Goal: Information Seeking & Learning: Learn about a topic

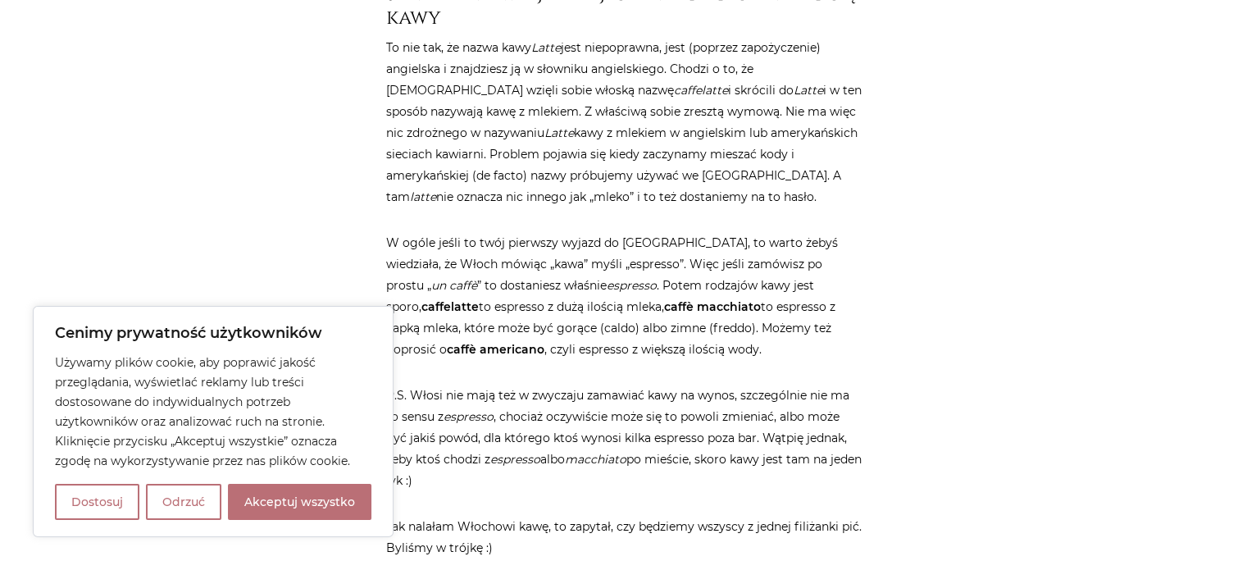
scroll to position [4182, 0]
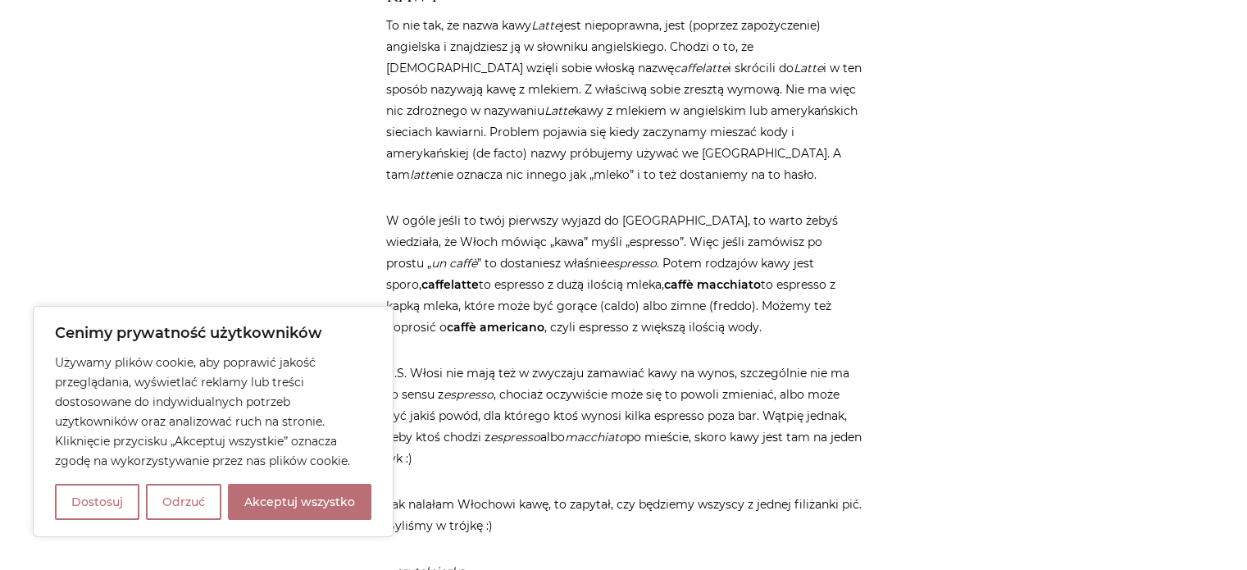
drag, startPoint x: 590, startPoint y: 202, endPoint x: 499, endPoint y: 210, distance: 91.4
click at [499, 210] on p "W ogóle jeśli to twój pierwszy wyjazd do Włoch, to warto żebyś wiedziała, że Wł…" at bounding box center [624, 274] width 476 height 128
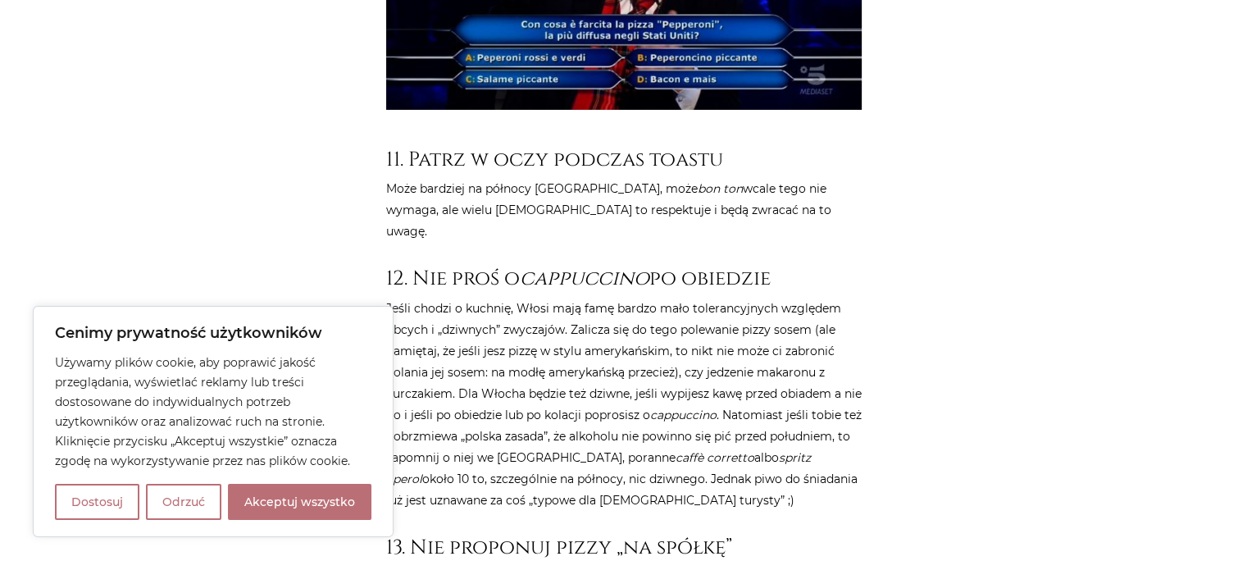
scroll to position [5575, 0]
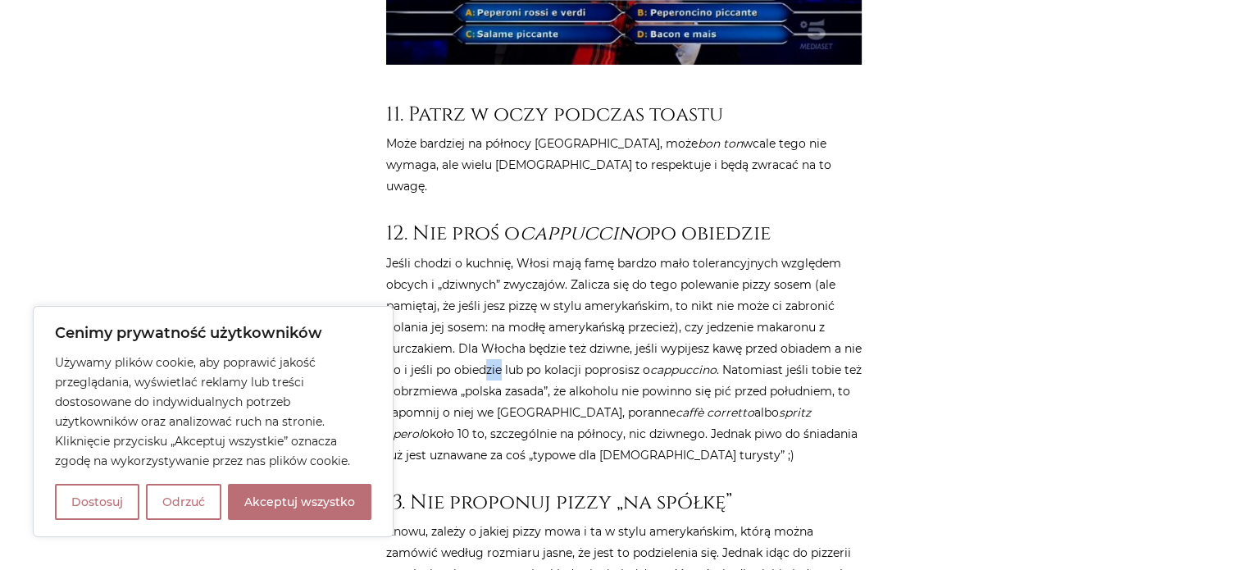
drag, startPoint x: 508, startPoint y: 235, endPoint x: 519, endPoint y: 238, distance: 10.9
click at [519, 253] on p "Jeśli chodzi o kuchnię, Włosi mają famę bardzo mało tolerancyjnych względem obc…" at bounding box center [624, 359] width 476 height 213
click at [526, 253] on p "Jeśli chodzi o kuchnię, Włosi mają famę bardzo mało tolerancyjnych względem obc…" at bounding box center [624, 359] width 476 height 213
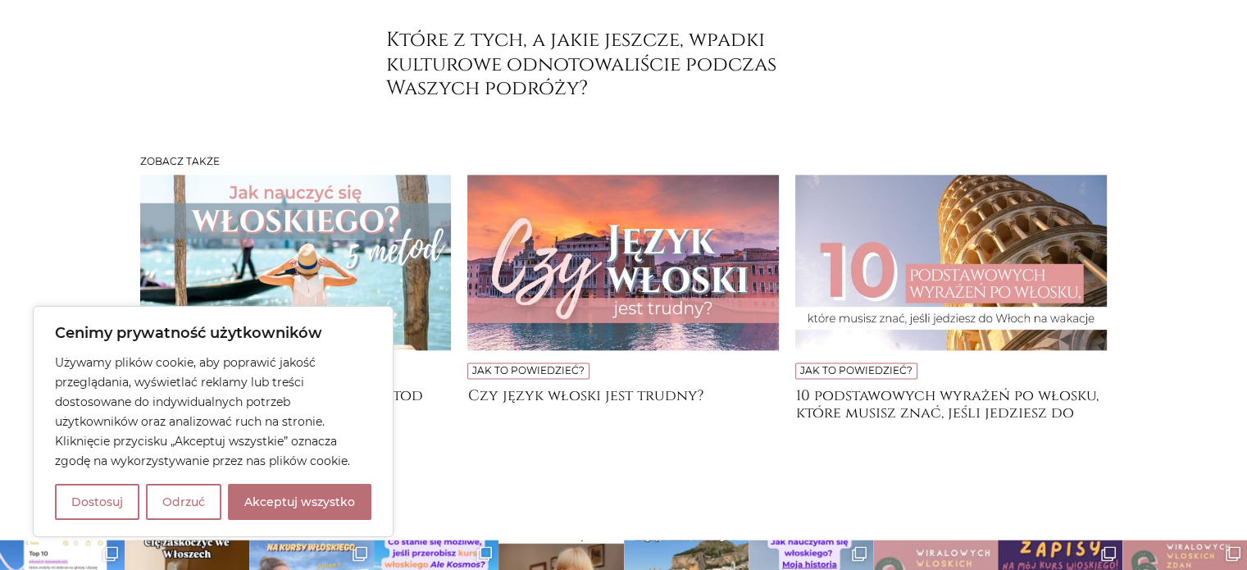
scroll to position [8270, 0]
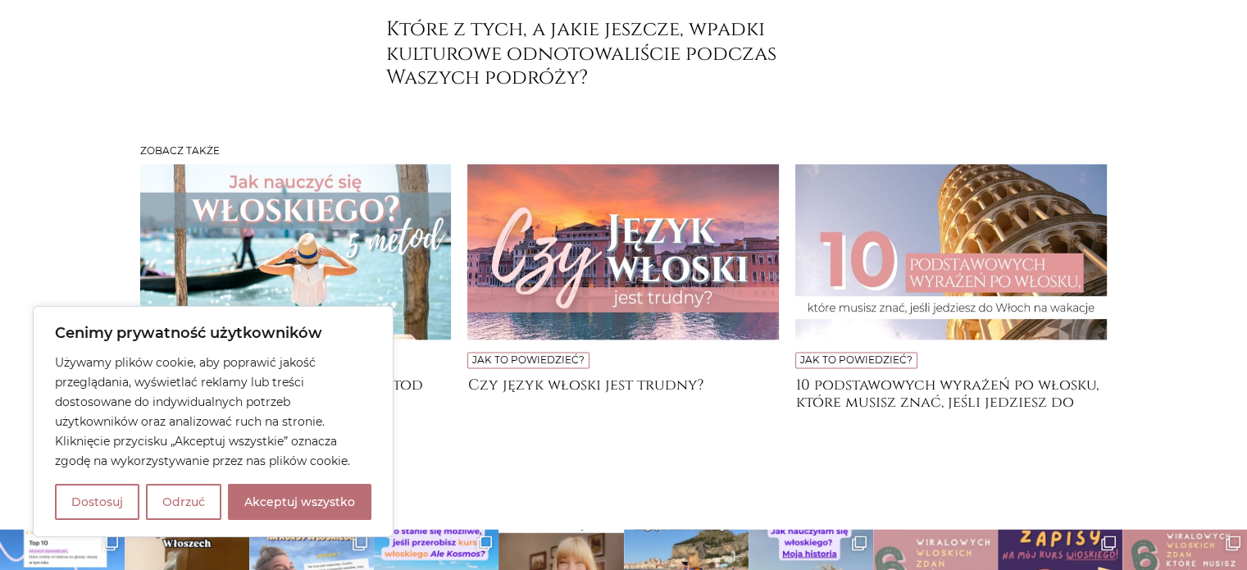
click at [336, 164] on img at bounding box center [296, 251] width 312 height 175
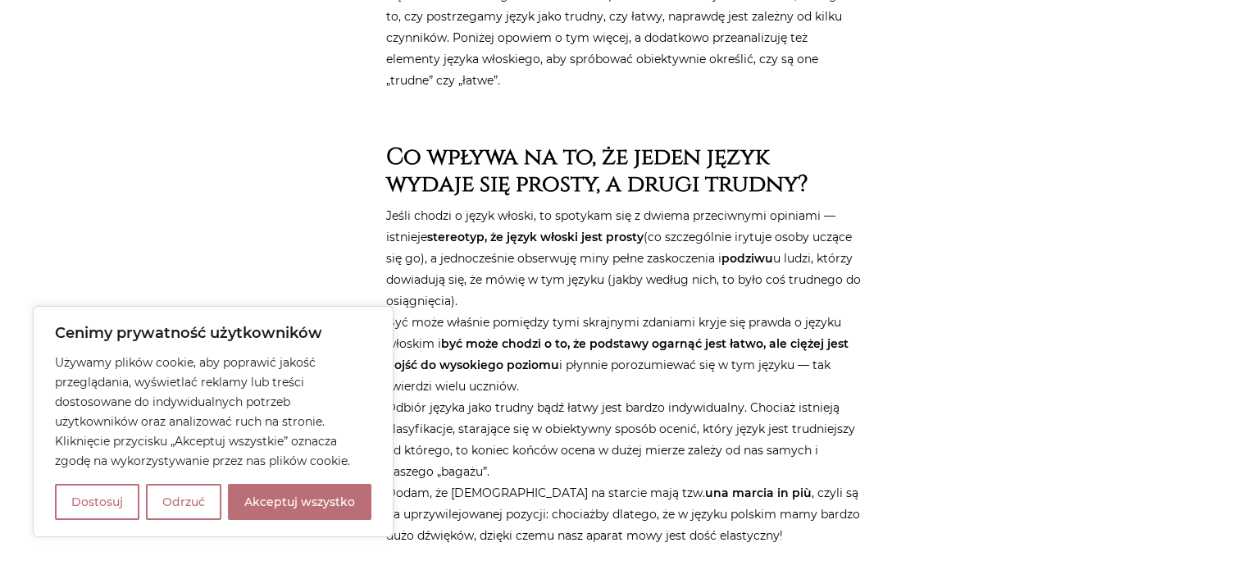
scroll to position [738, 0]
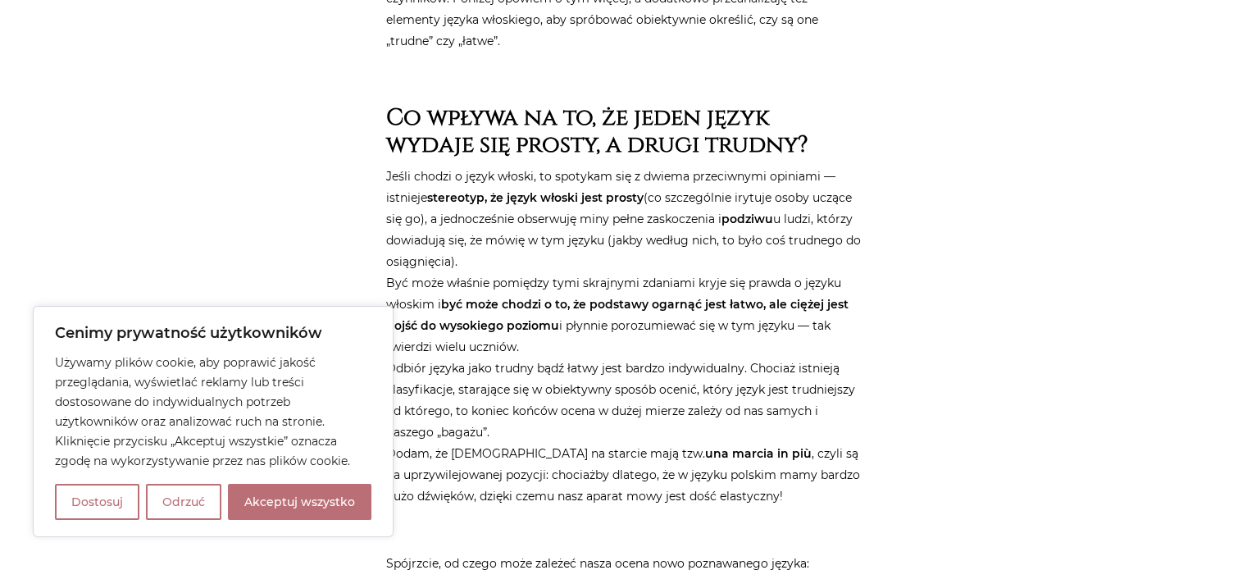
click at [635, 197] on strong "stereotyp, że język włoski jest prosty" at bounding box center [535, 197] width 216 height 15
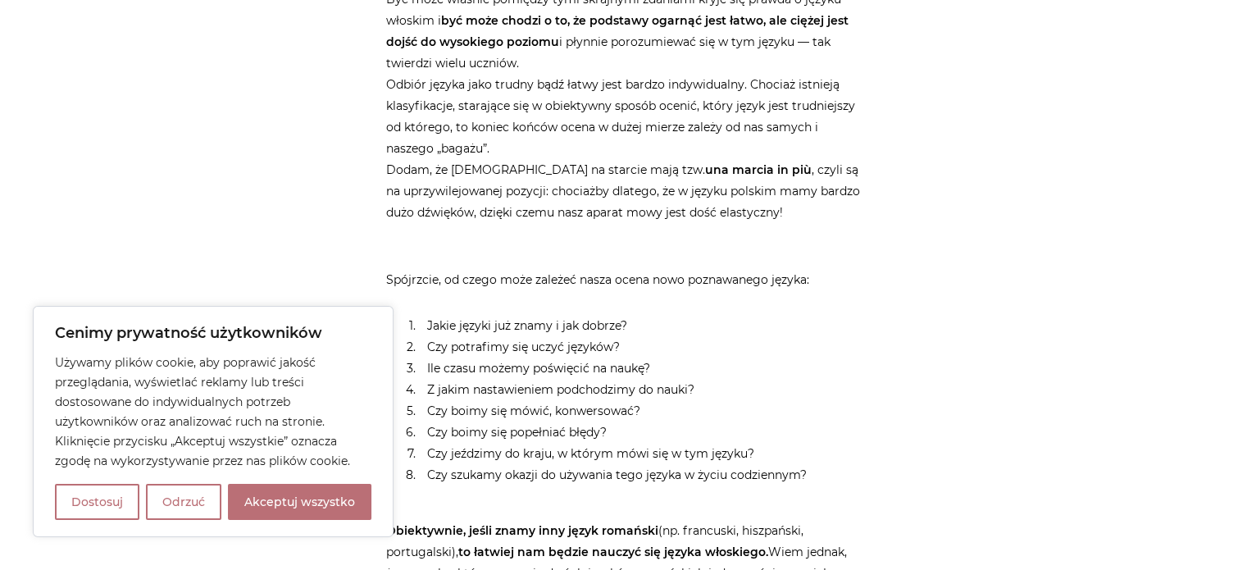
scroll to position [1066, 0]
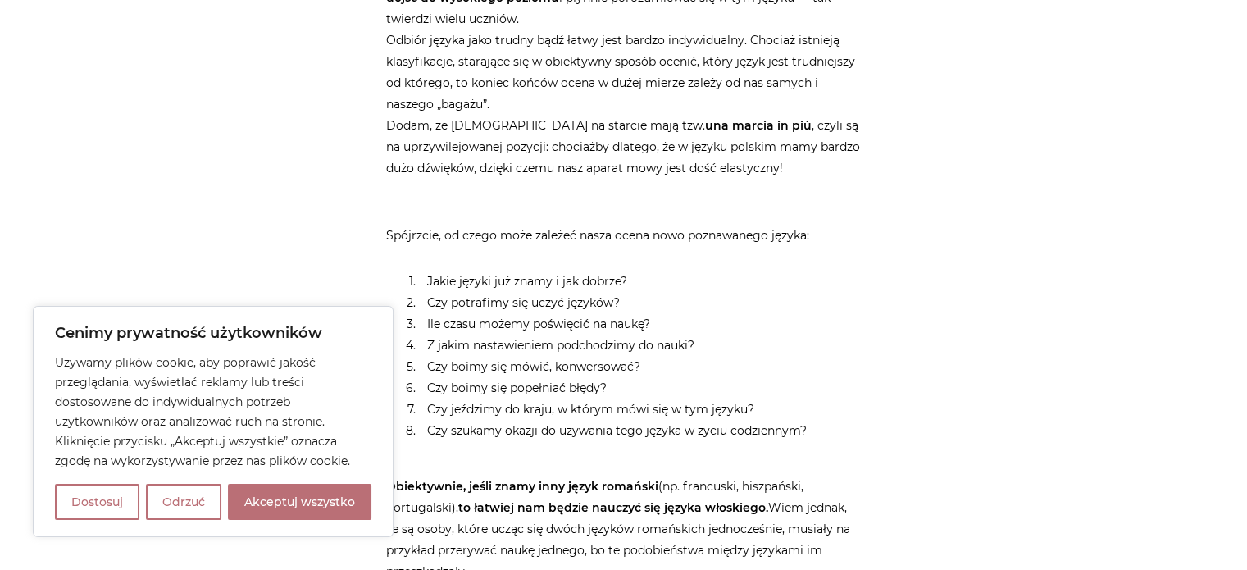
drag, startPoint x: 676, startPoint y: 330, endPoint x: 640, endPoint y: 398, distance: 78.1
click at [636, 403] on li "Czy jeździmy do kraju, w którym mówi się w tym języku?" at bounding box center [640, 408] width 443 height 21
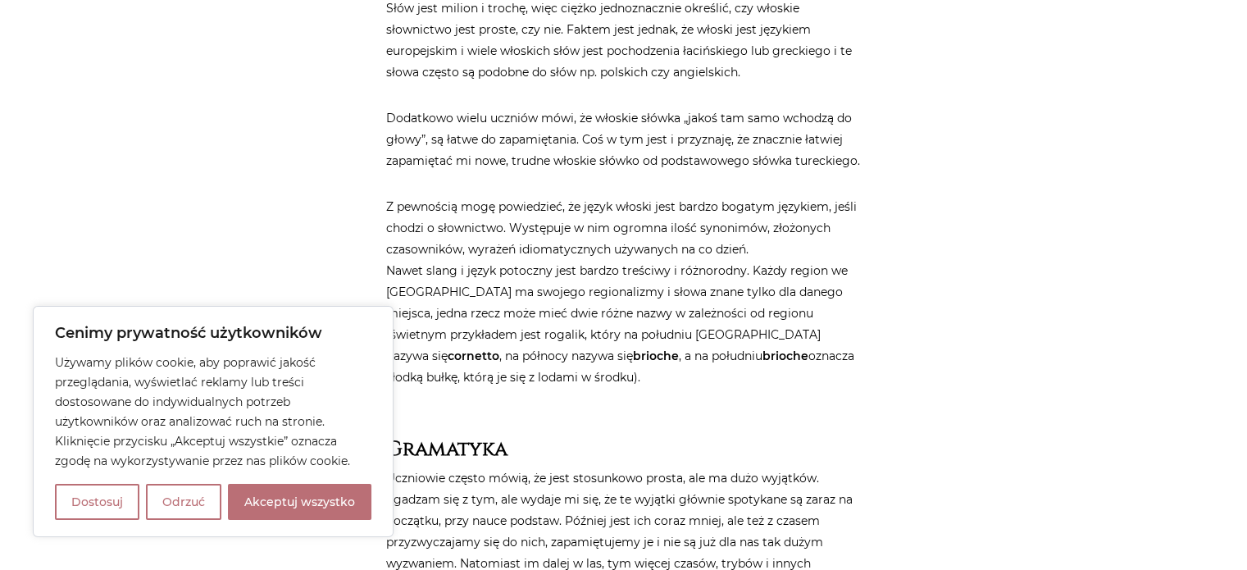
scroll to position [3608, 0]
click at [190, 507] on button "Odrzuć" at bounding box center [183, 502] width 75 height 36
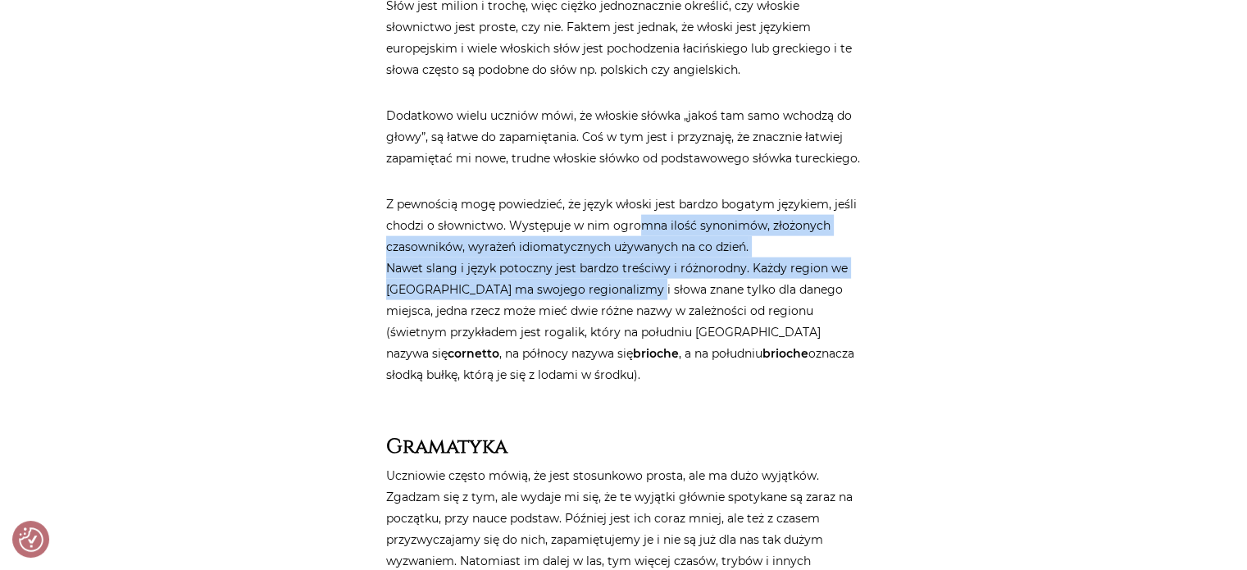
drag, startPoint x: 638, startPoint y: 244, endPoint x: 640, endPoint y: 281, distance: 36.9
click at [640, 281] on p "Z pewnością mogę powiedzieć, że język włoski jest bardzo bogatym językiem, jeśl…" at bounding box center [624, 289] width 476 height 192
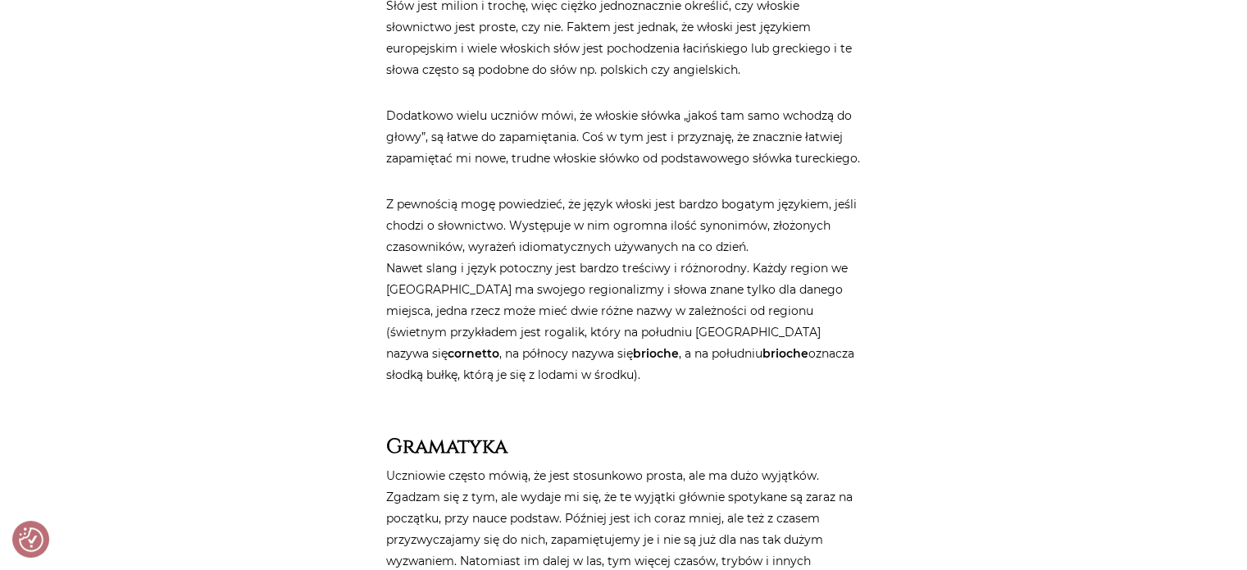
click at [648, 282] on p "Z pewnością mogę powiedzieć, że język włoski jest bardzo bogatym językiem, jeśl…" at bounding box center [624, 289] width 476 height 192
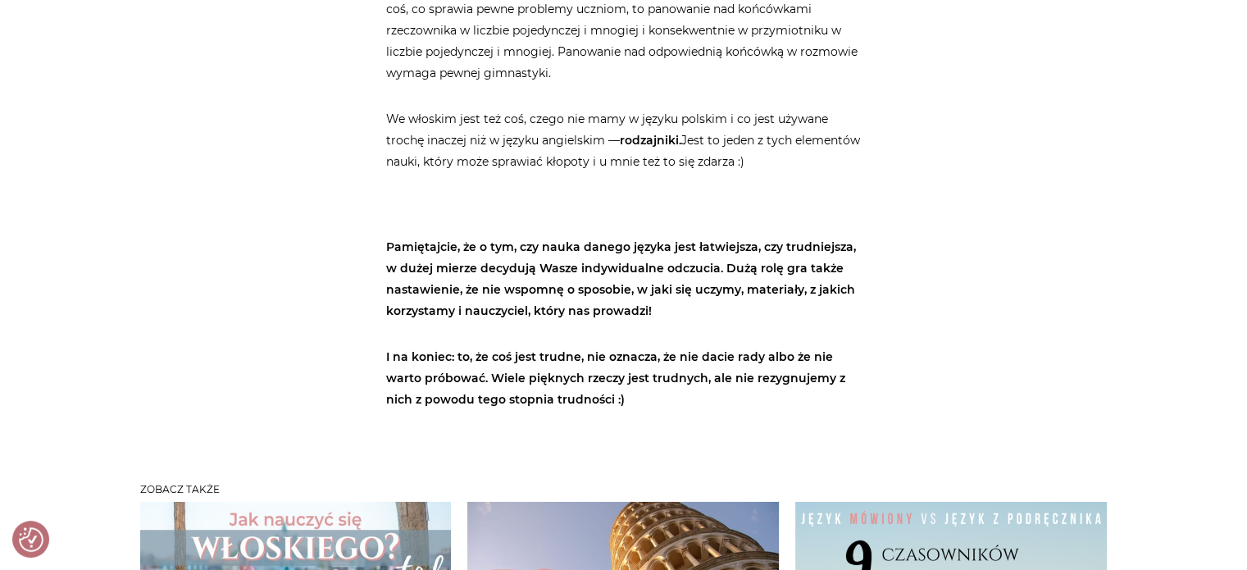
scroll to position [5329, 0]
